Goal: Information Seeking & Learning: Find specific fact

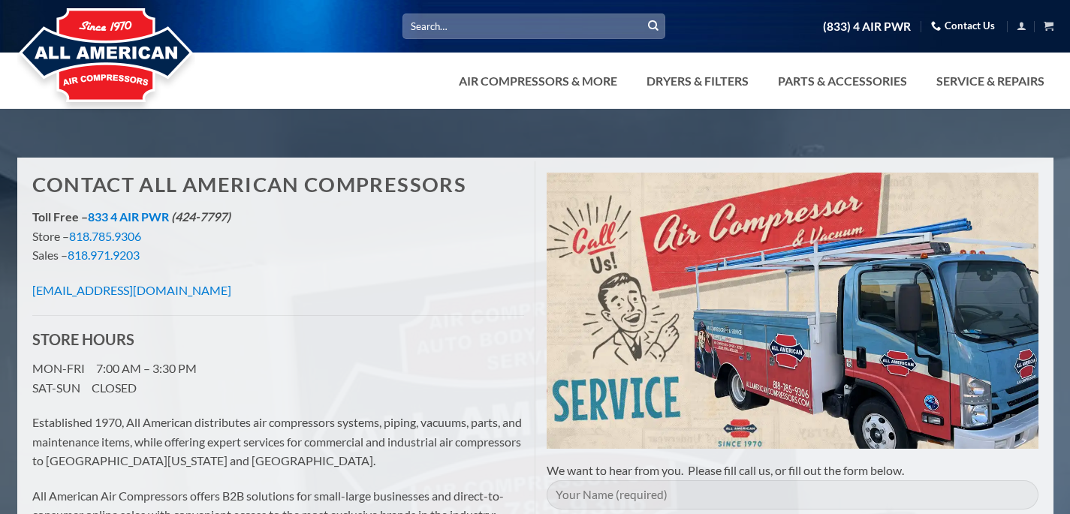
click at [483, 23] on input "Search for:" at bounding box center [534, 26] width 263 height 25
drag, startPoint x: 439, startPoint y: 29, endPoint x: 357, endPoint y: 23, distance: 82.0
click at [357, 23] on div "Search for: fs (833) 4 AIR PWR Contact Us Cart No products in the cart. Return …" at bounding box center [535, 27] width 1059 height 26
type input "c-89a"
click at [642, 15] on button "Submit" at bounding box center [653, 26] width 23 height 23
